Goal: Task Accomplishment & Management: Manage account settings

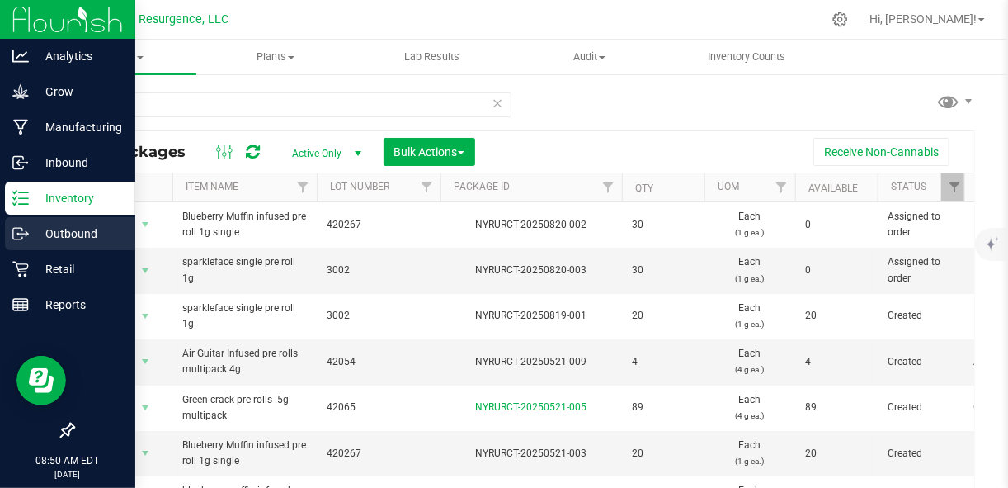
click at [35, 228] on p "Outbound" at bounding box center [78, 234] width 99 height 20
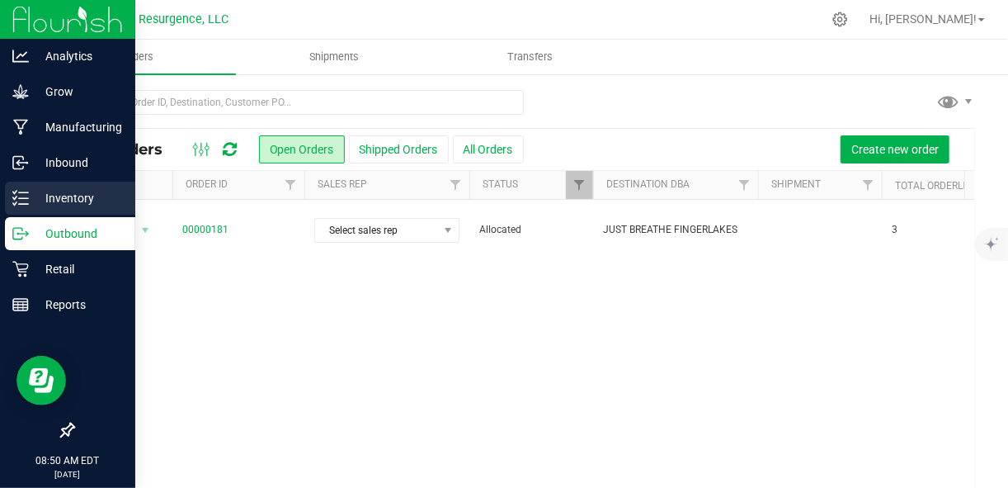
click at [22, 198] on line at bounding box center [23, 198] width 9 height 0
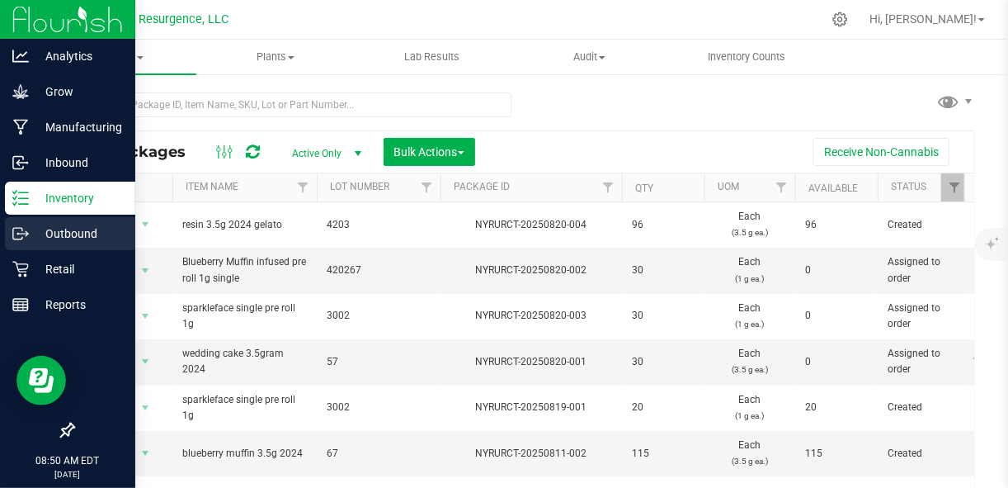
click at [76, 247] on div "Outbound" at bounding box center [70, 233] width 130 height 33
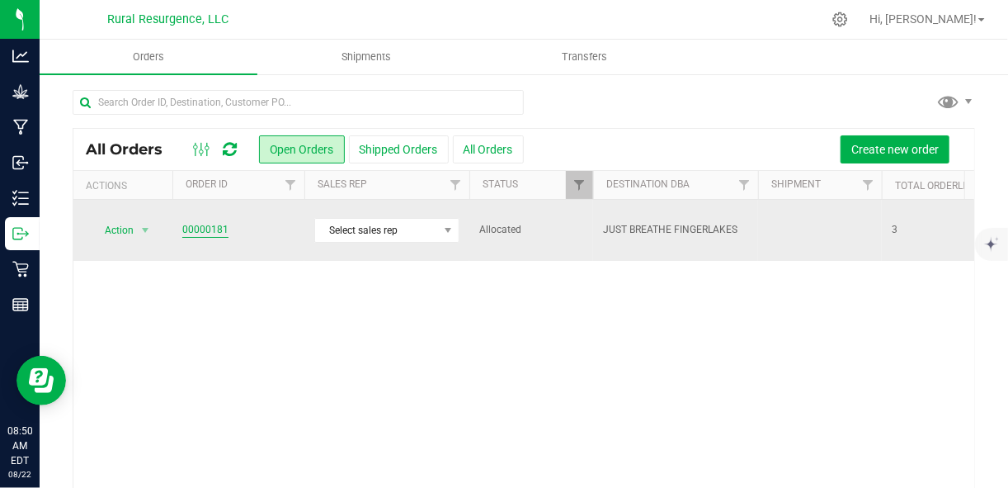
click at [207, 224] on link "00000181" at bounding box center [205, 230] width 46 height 16
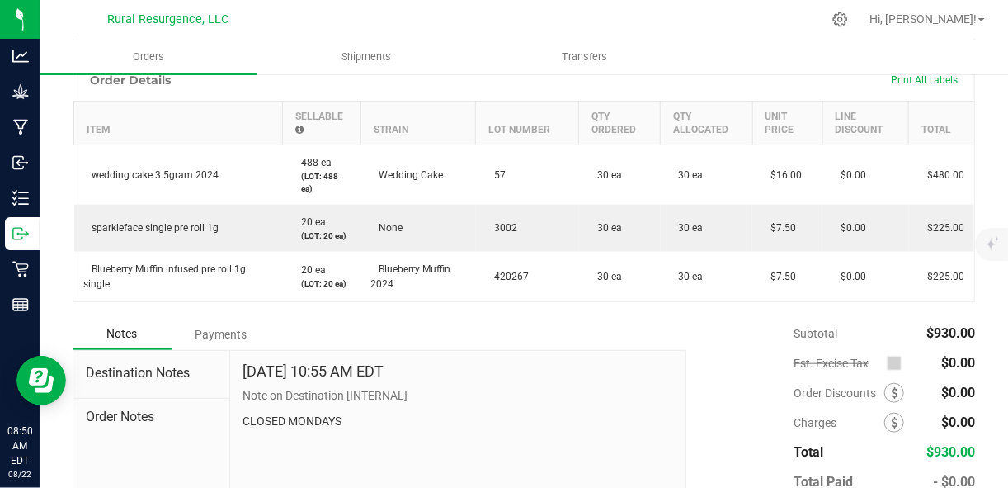
scroll to position [470, 0]
